Goal: Communication & Community: Answer question/provide support

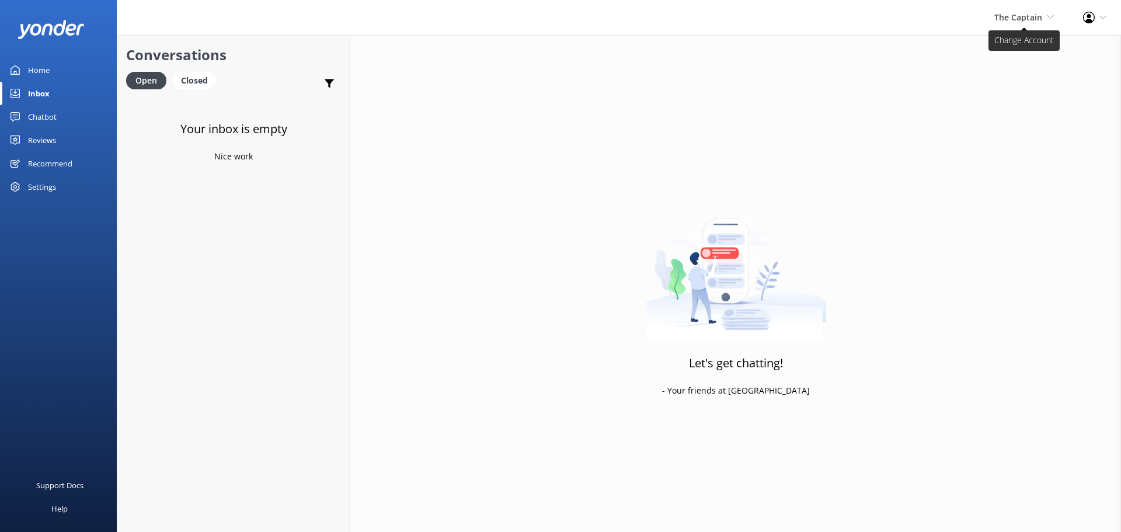
click at [1015, 21] on span "The Captain" at bounding box center [1018, 17] width 48 height 11
click at [1011, 48] on link "De [GEOGRAPHIC_DATA]" at bounding box center [1010, 50] width 117 height 28
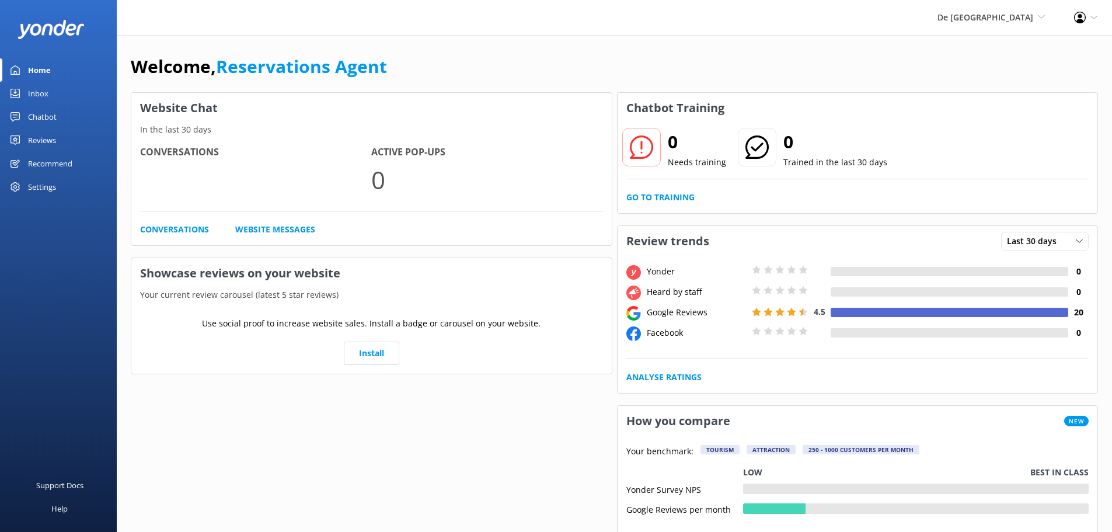
click at [54, 98] on link "Inbox" at bounding box center [58, 93] width 117 height 23
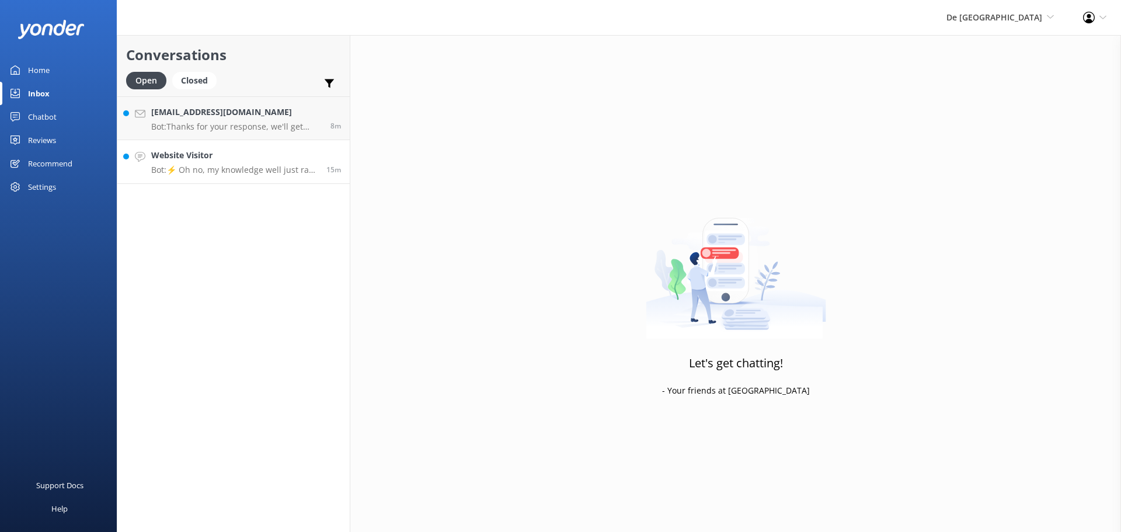
click at [241, 169] on p "Bot: ⚡ Oh no, my knowledge well just ran dry! Could you reshuffle your question…" at bounding box center [234, 170] width 166 height 11
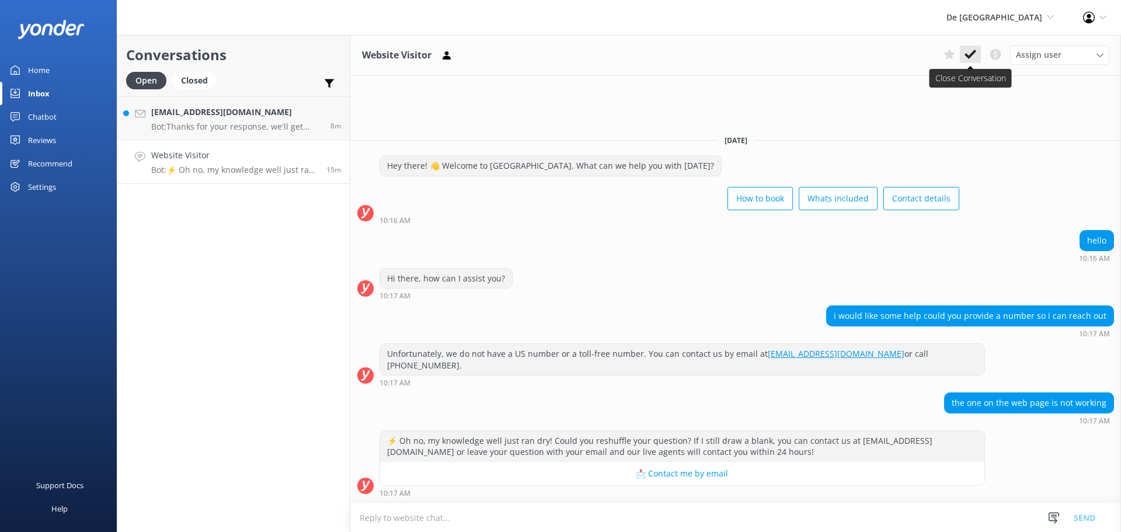
click at [970, 56] on use at bounding box center [971, 54] width 12 height 9
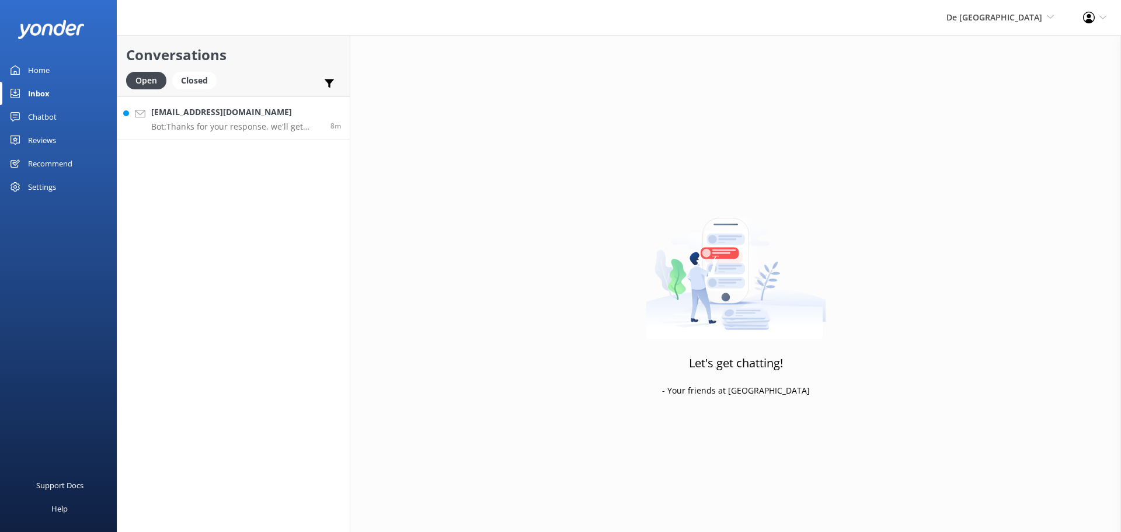
click at [239, 108] on h4 "[EMAIL_ADDRESS][DOMAIN_NAME]" at bounding box center [236, 112] width 171 height 13
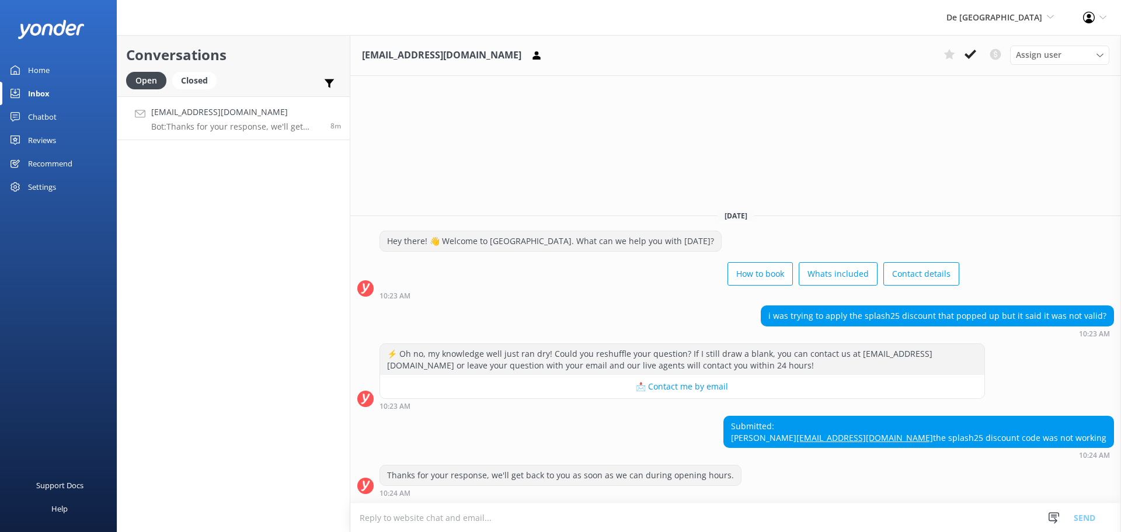
click at [669, 511] on textarea at bounding box center [735, 517] width 771 height 29
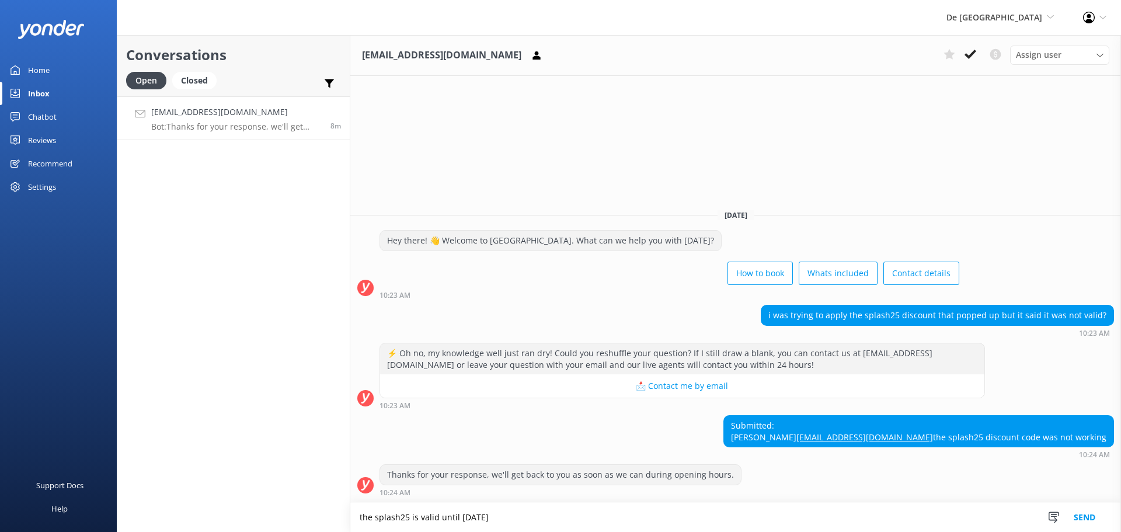
type textarea "the splash25 is valid until [DATE]"
click at [1088, 516] on button "Send" at bounding box center [1085, 517] width 44 height 29
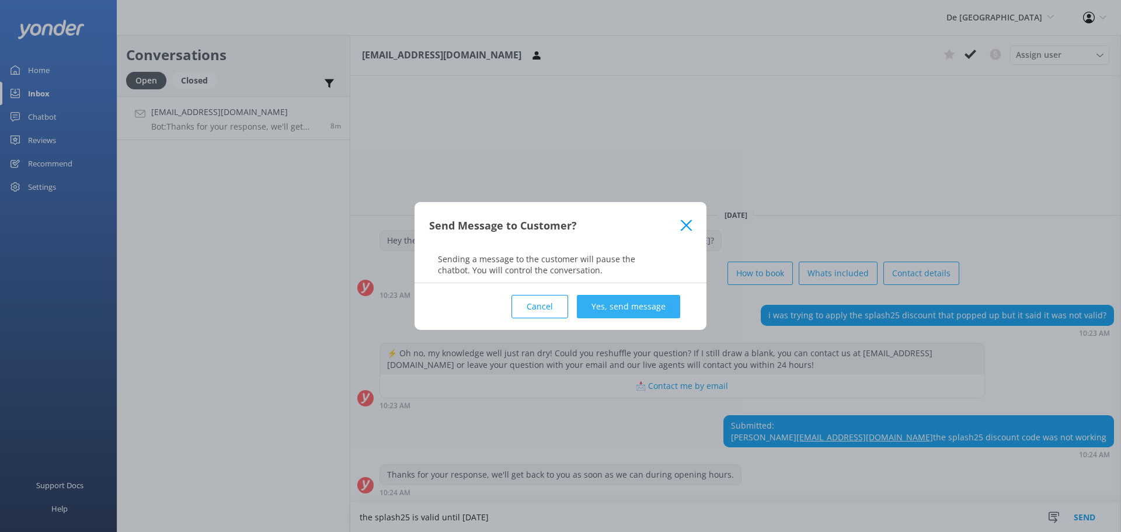
click at [629, 310] on button "Yes, send message" at bounding box center [628, 306] width 103 height 23
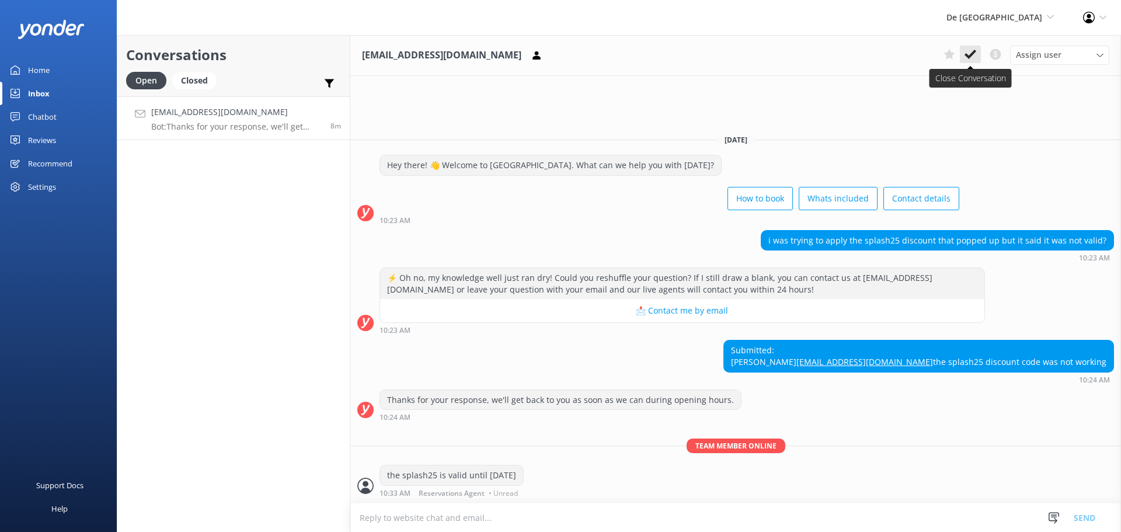
click at [965, 50] on icon at bounding box center [971, 54] width 12 height 12
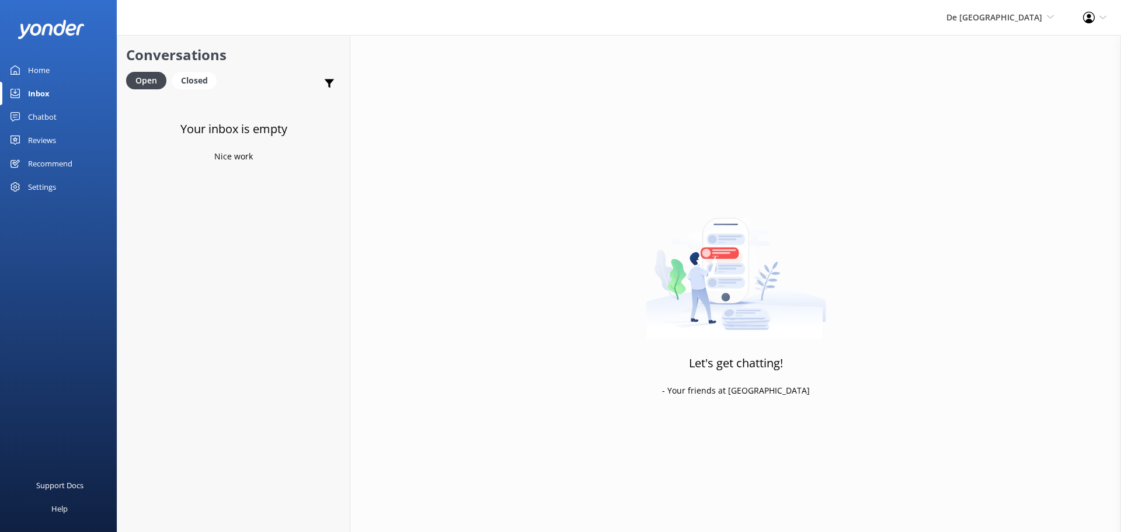
click at [1005, 9] on div "De [GEOGRAPHIC_DATA] [GEOGRAPHIC_DATA] [GEOGRAPHIC_DATA]'s Activities Expert Th…" at bounding box center [1000, 17] width 137 height 35
click at [980, 78] on link "Aruba's Activities Expert" at bounding box center [1010, 78] width 117 height 28
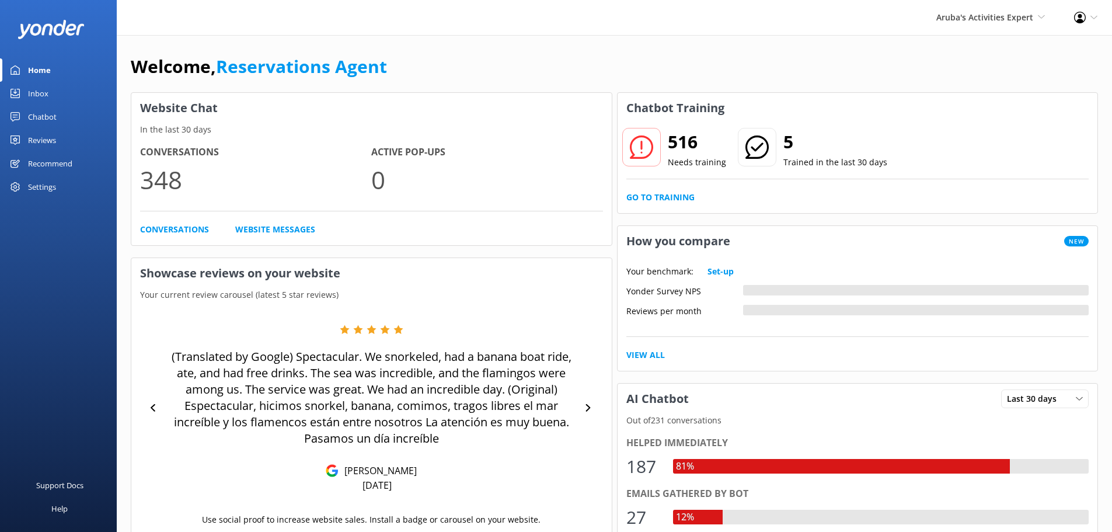
click at [53, 86] on link "Inbox" at bounding box center [58, 93] width 117 height 23
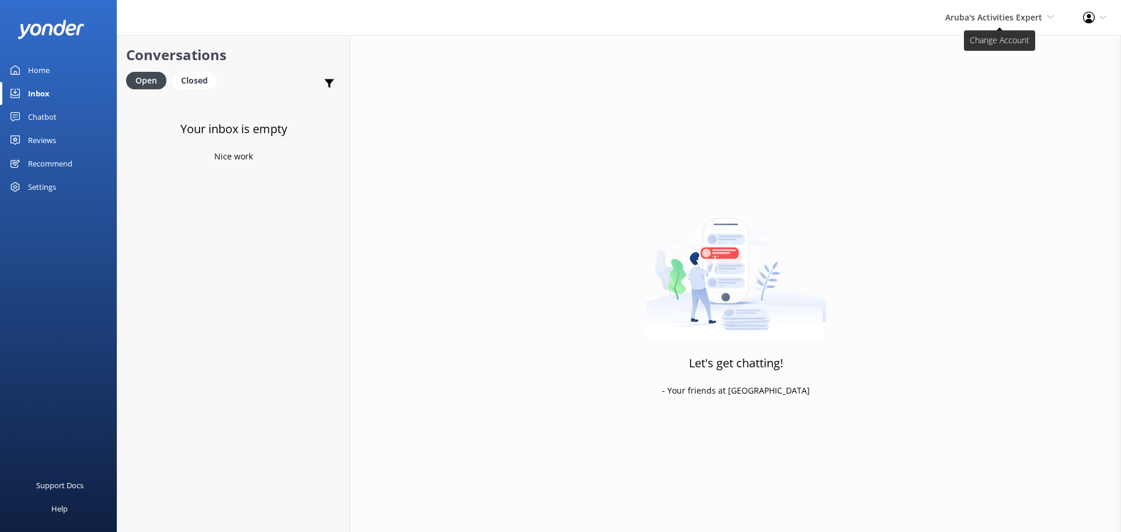
click at [966, 18] on span "Aruba's Activities Expert" at bounding box center [993, 17] width 97 height 11
click at [961, 108] on link "The Captain" at bounding box center [1010, 106] width 117 height 28
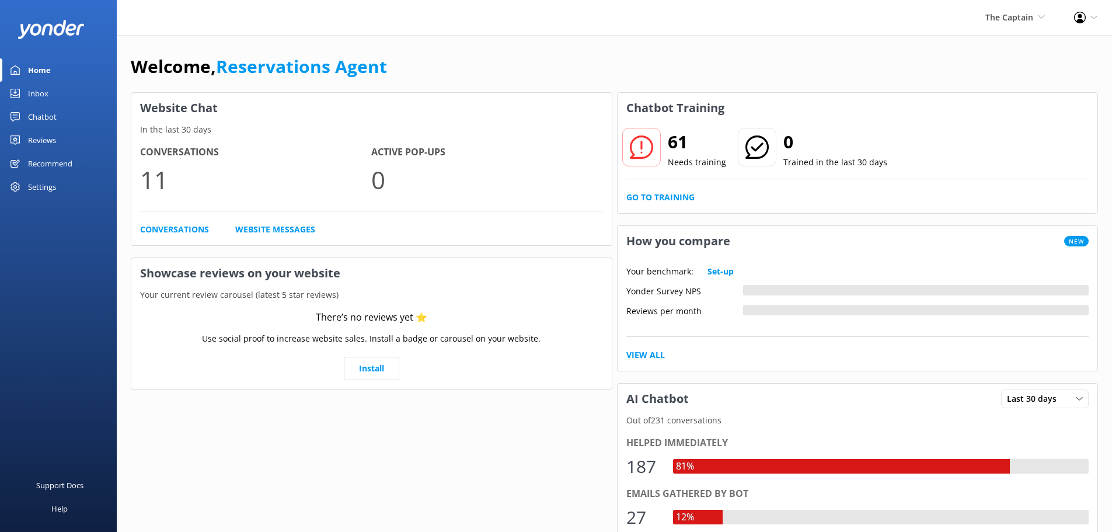
click at [44, 95] on div "Inbox" at bounding box center [38, 93] width 20 height 23
